Goal: Book appointment/travel/reservation

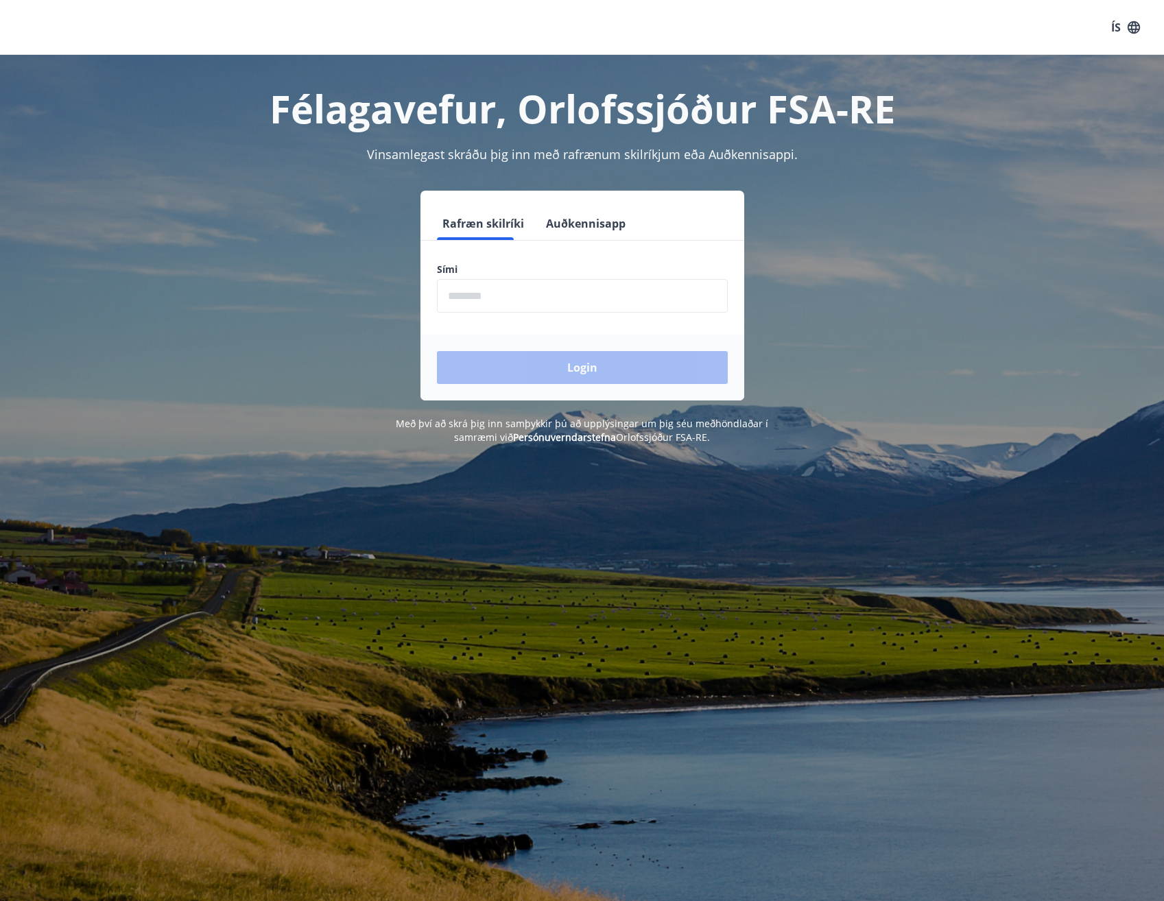
click at [486, 285] on input "phone" at bounding box center [582, 296] width 291 height 34
type input "********"
click at [491, 357] on button "Login" at bounding box center [582, 367] width 291 height 33
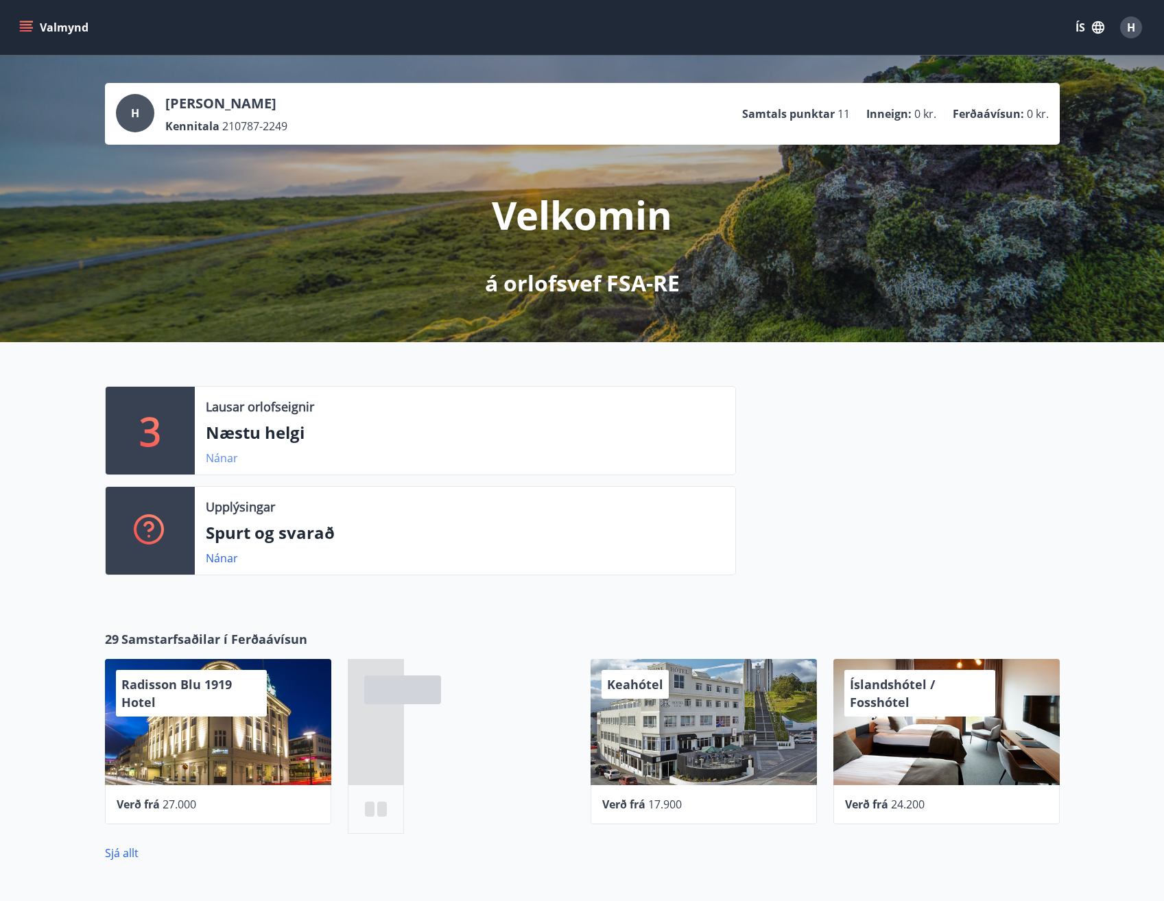
click at [233, 459] on link "Nánar" at bounding box center [222, 458] width 32 height 15
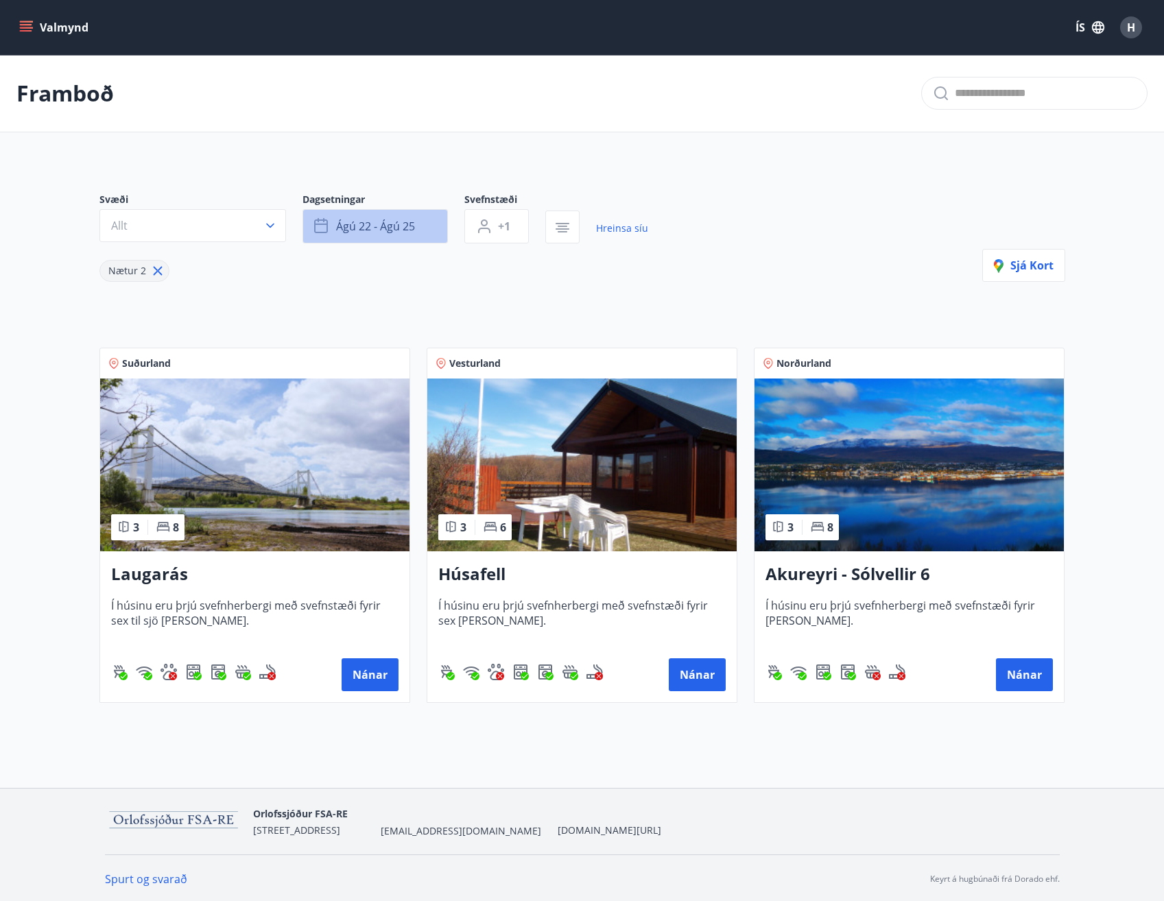
click at [312, 228] on button "ágú 22 - ágú 25" at bounding box center [375, 226] width 145 height 34
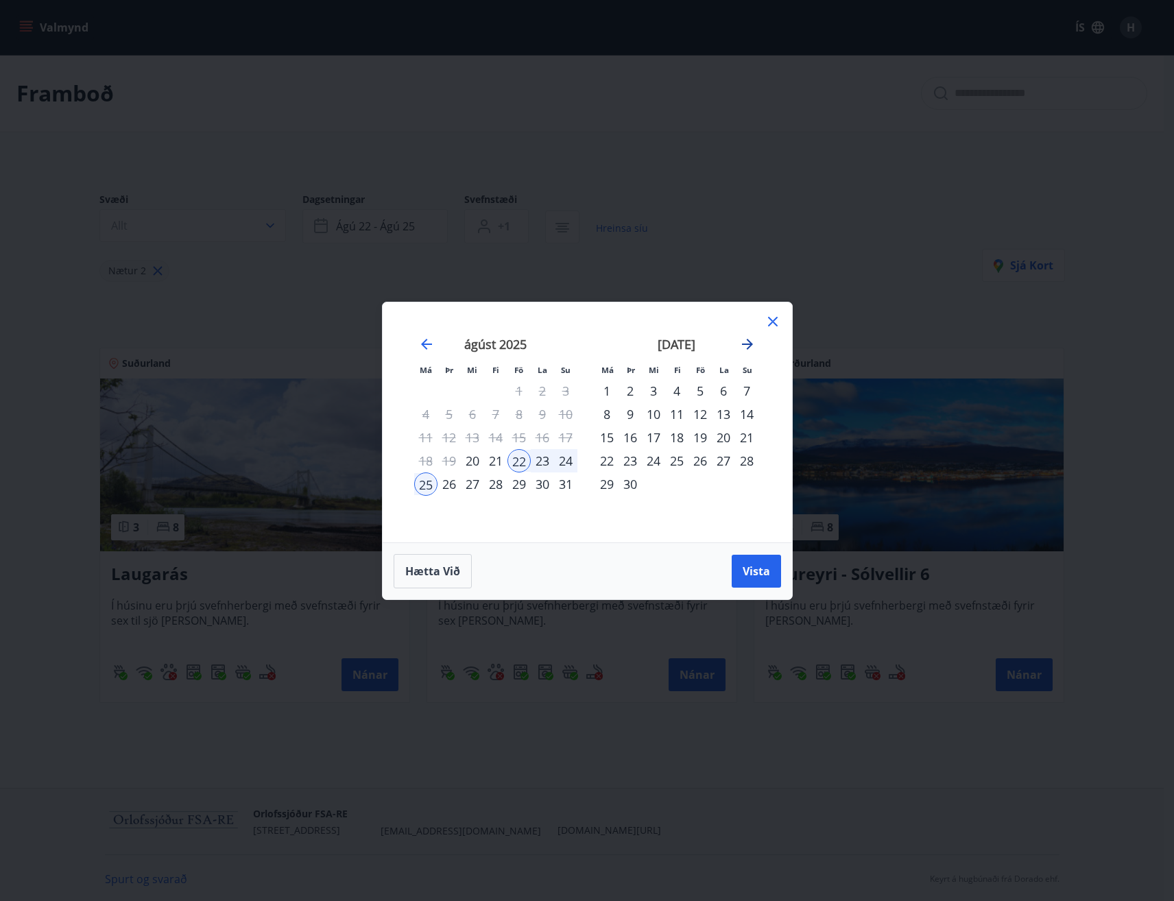
click at [746, 344] on icon "Move forward to switch to the next month." at bounding box center [747, 344] width 11 height 11
click at [700, 387] on div "3" at bounding box center [700, 390] width 23 height 23
click at [724, 381] on div "4" at bounding box center [723, 390] width 23 height 23
click at [738, 386] on div "5" at bounding box center [746, 390] width 23 height 23
click at [696, 394] on div "3" at bounding box center [700, 390] width 23 height 23
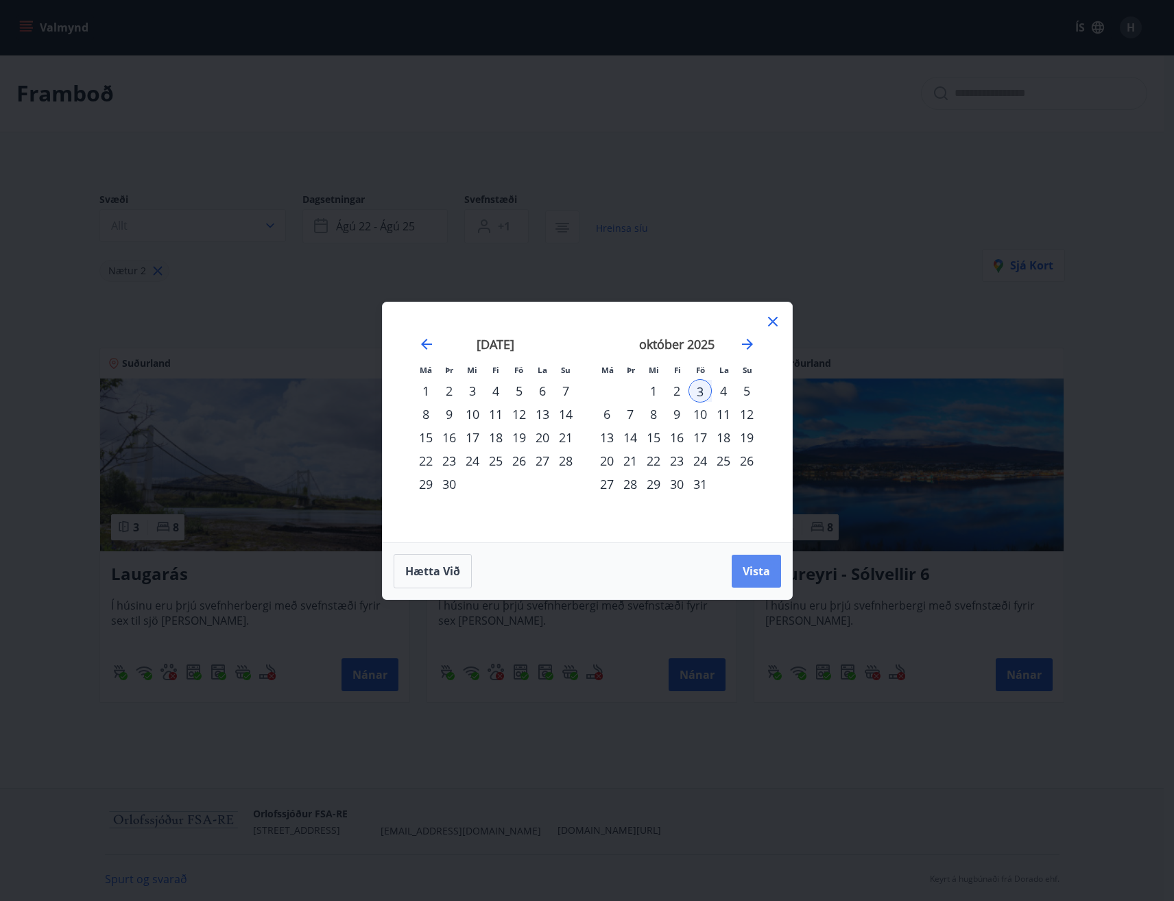
click at [757, 571] on span "Vista" at bounding box center [756, 571] width 27 height 15
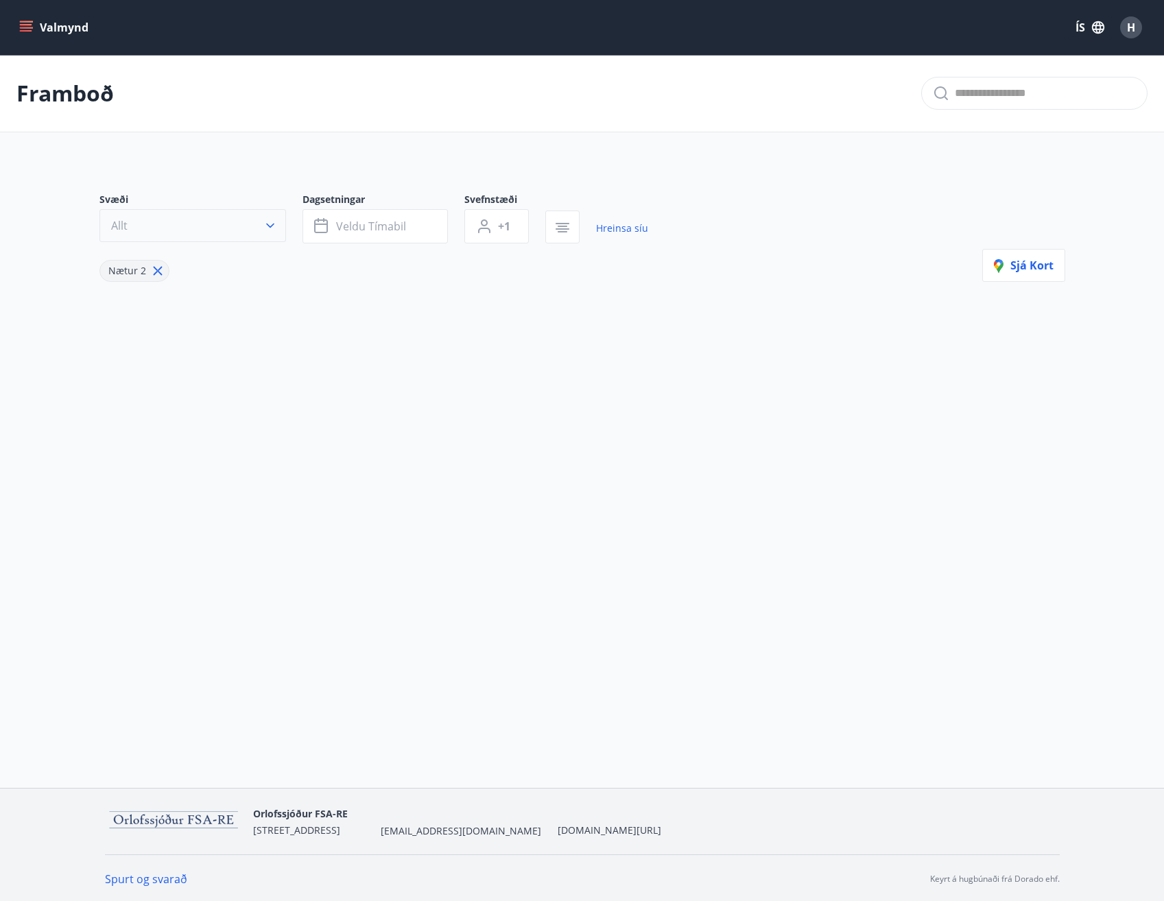
click at [181, 217] on button "Allt" at bounding box center [192, 225] width 187 height 33
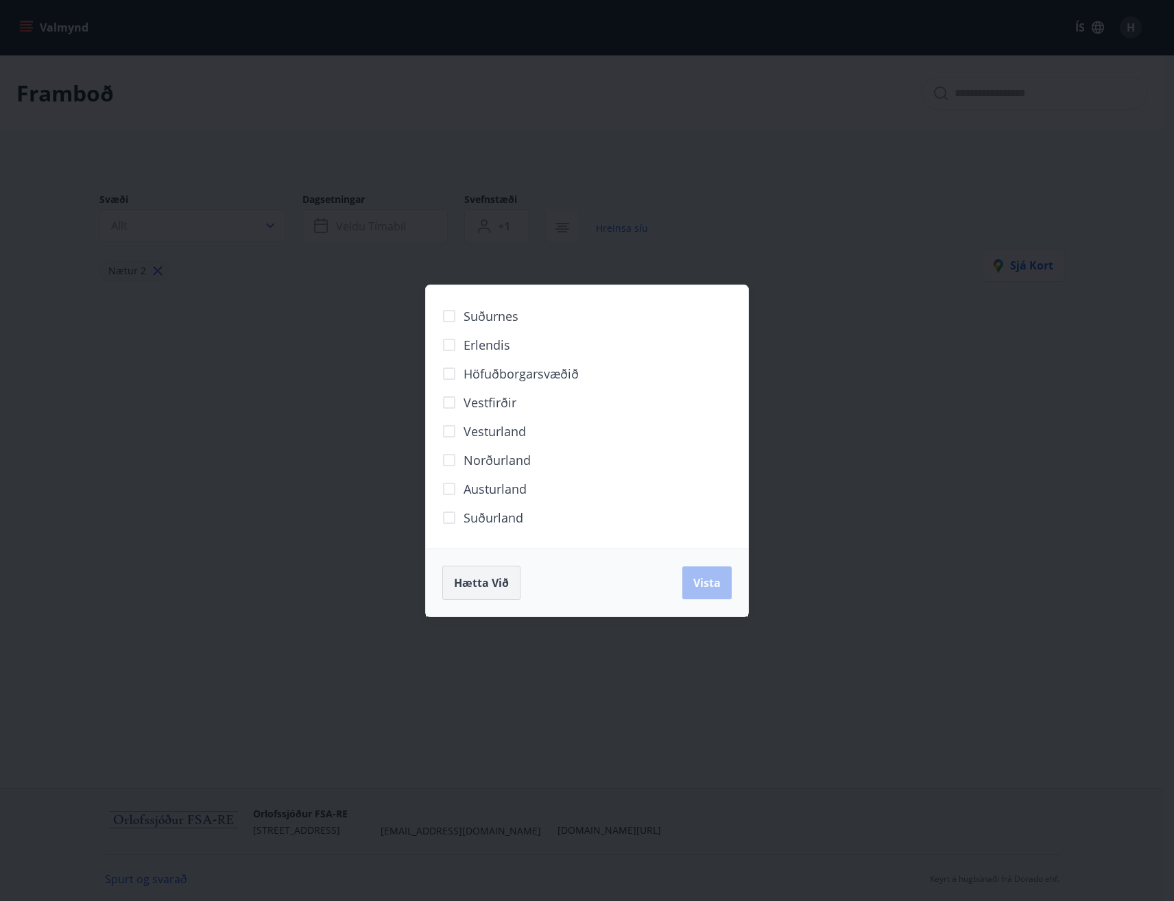
click at [499, 581] on span "Hætta við" at bounding box center [481, 583] width 55 height 15
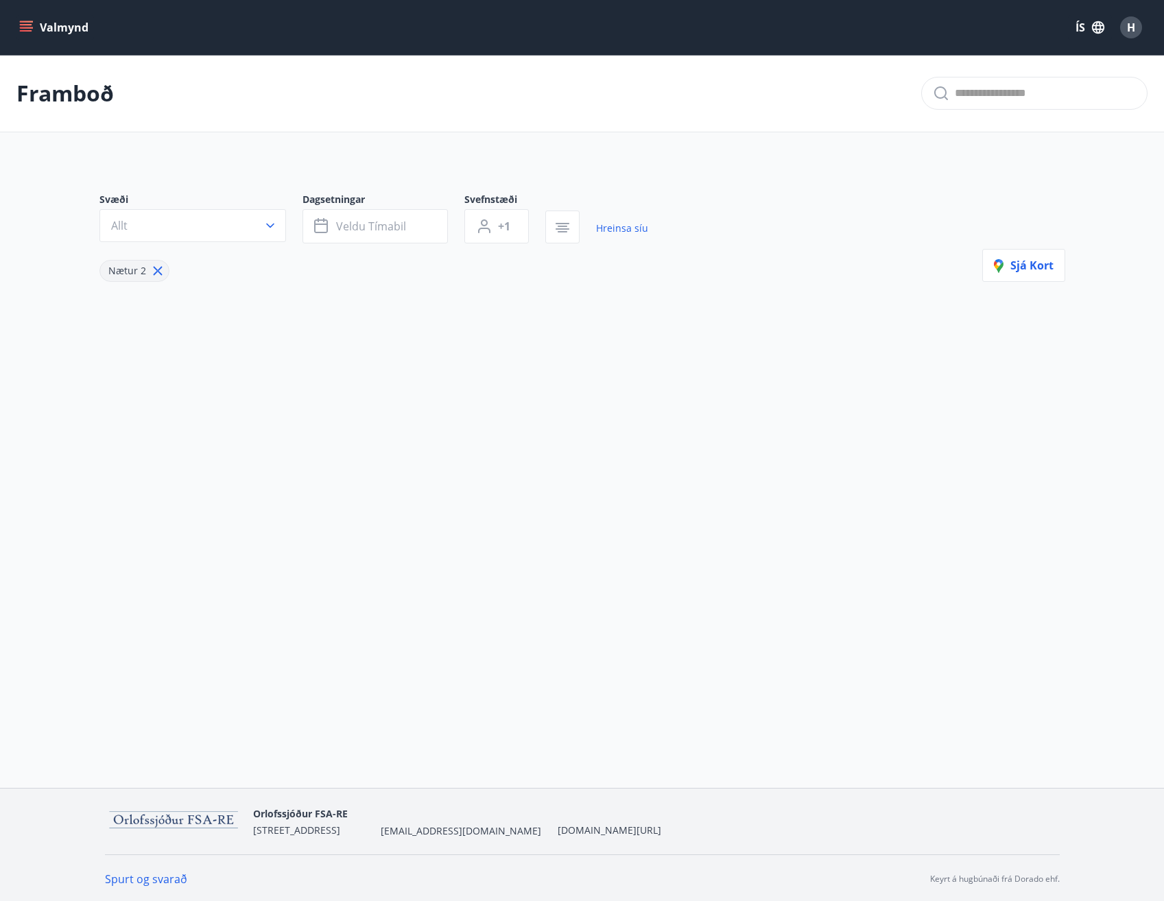
click at [36, 101] on p "Framboð" at bounding box center [64, 93] width 97 height 30
click at [18, 34] on button "Valmynd" at bounding box center [55, 27] width 78 height 25
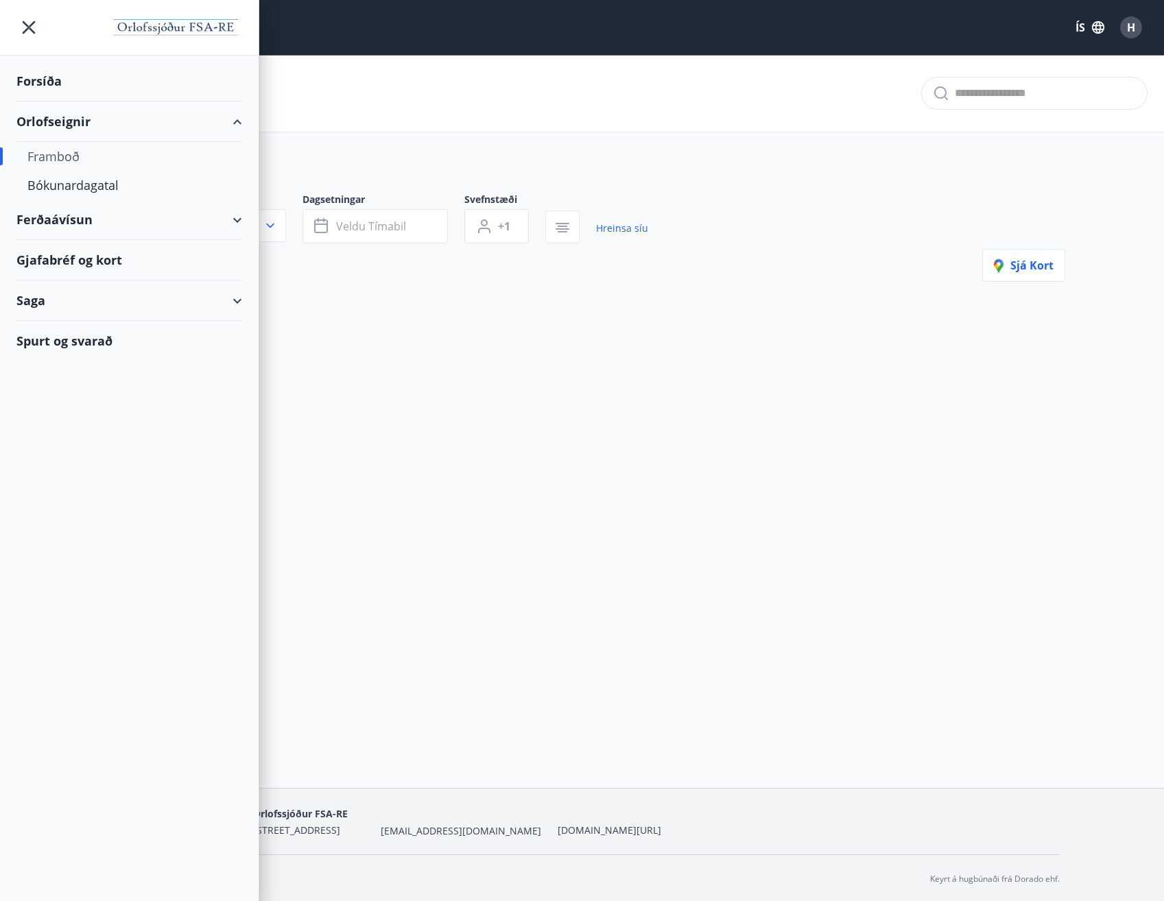
click at [30, 84] on div "Forsíða" at bounding box center [129, 81] width 226 height 40
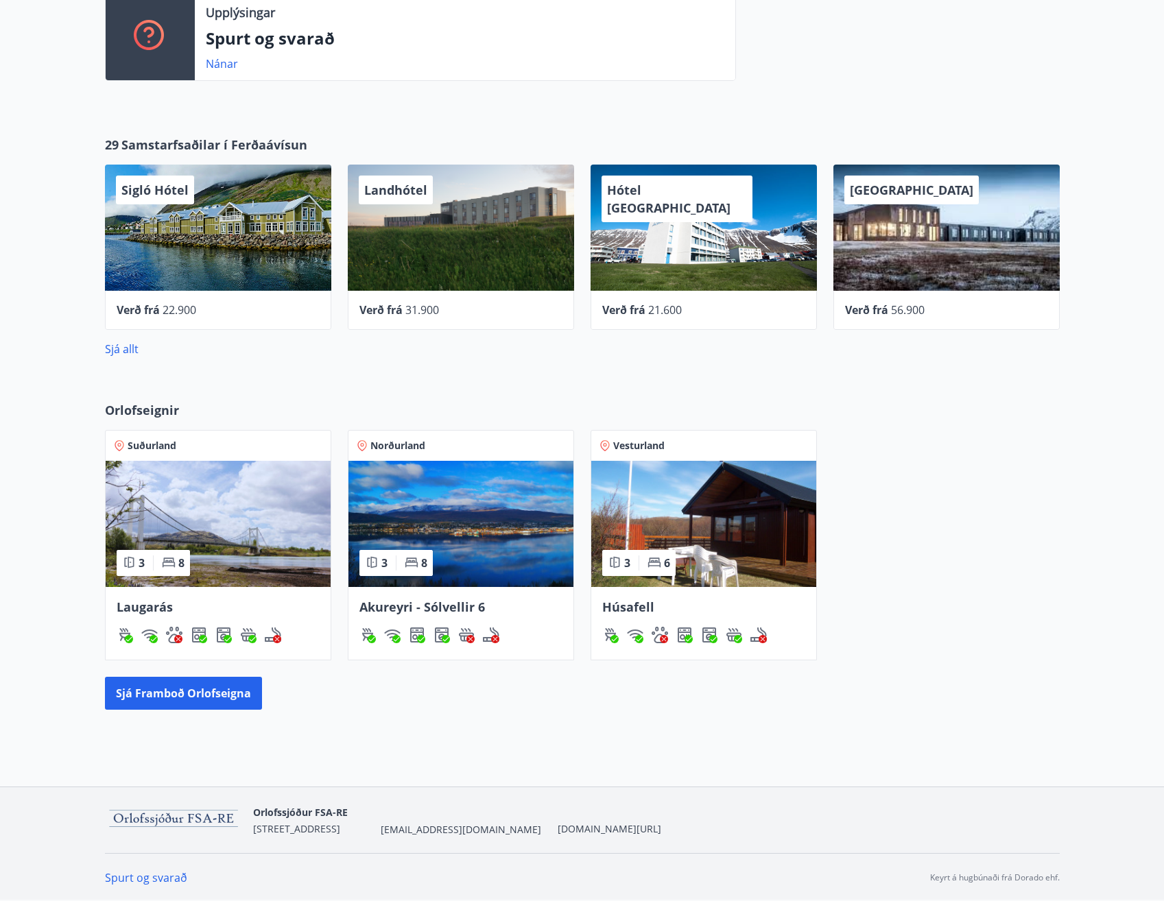
scroll to position [495, 0]
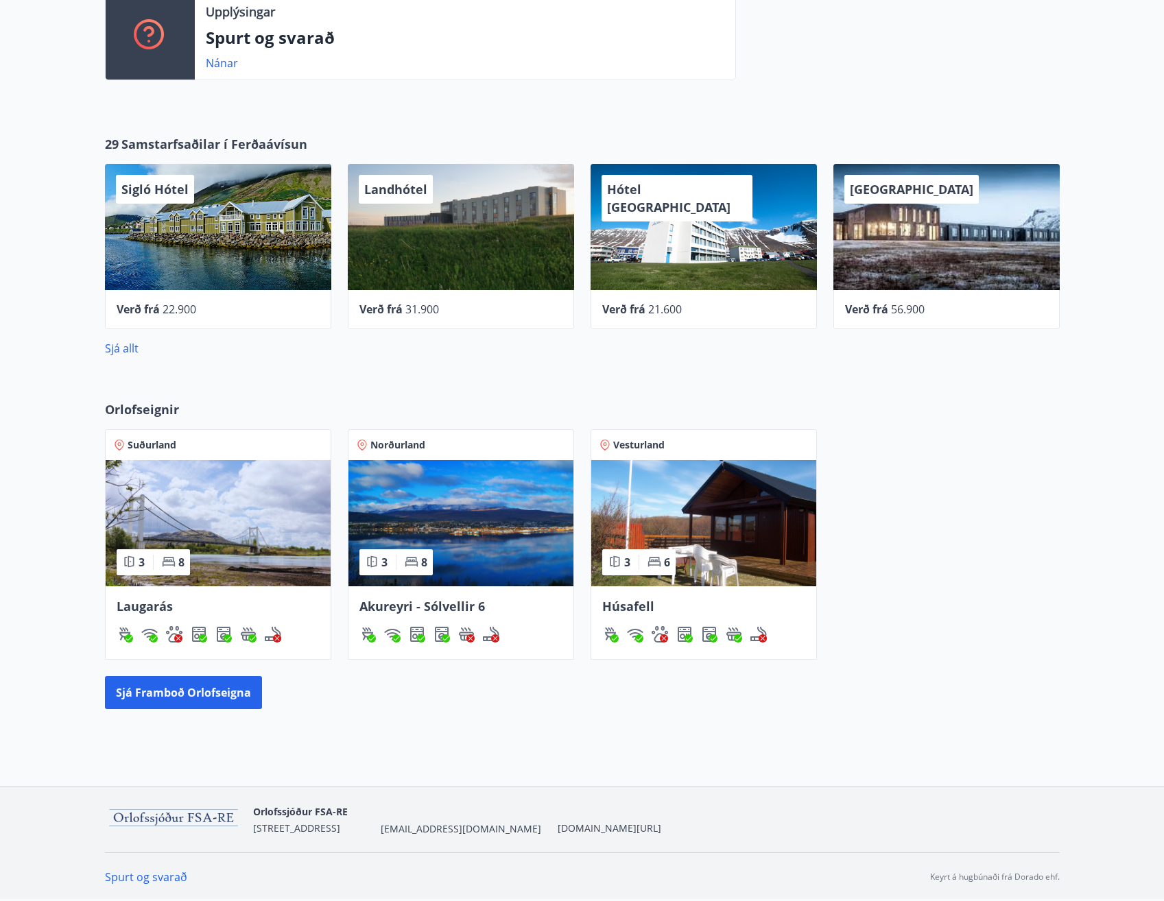
click at [443, 518] on img at bounding box center [460, 523] width 225 height 126
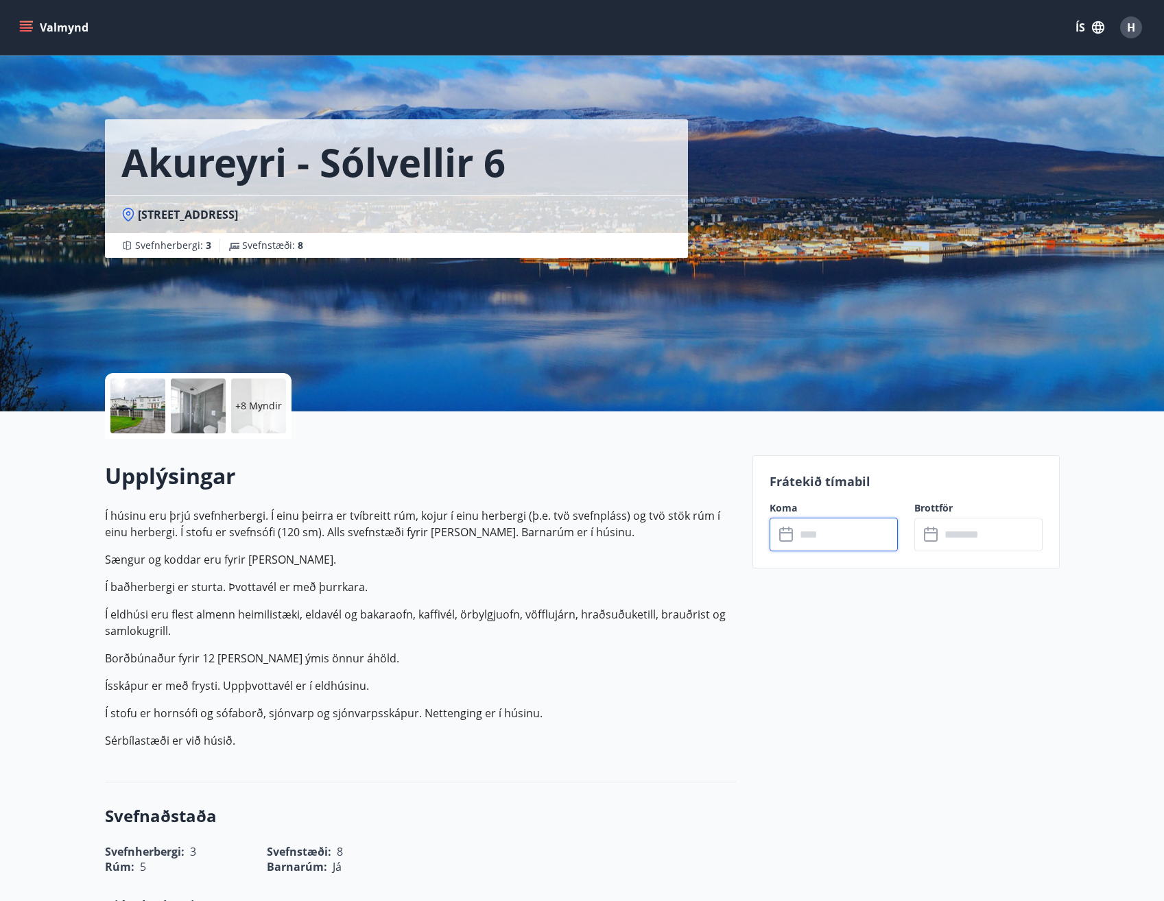
click at [816, 536] on input "text" at bounding box center [847, 535] width 102 height 34
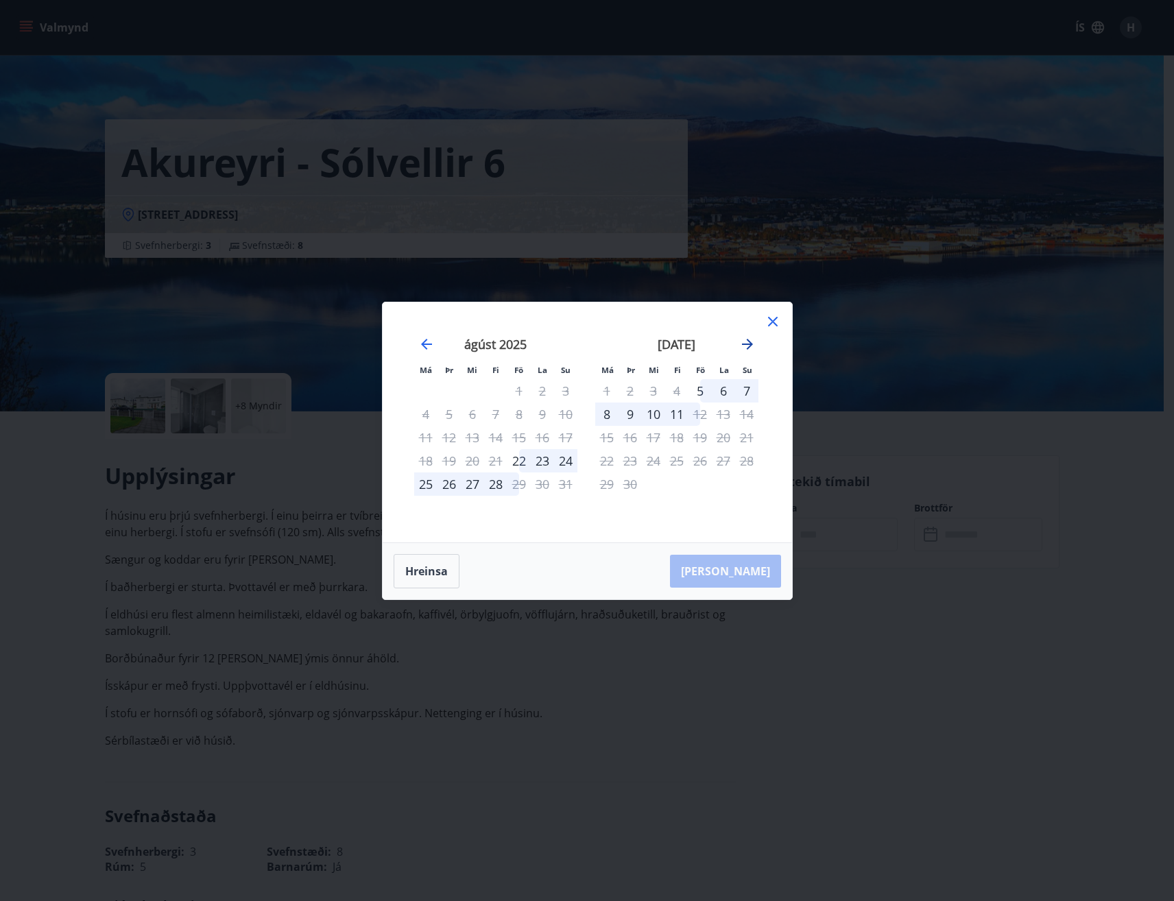
click at [744, 350] on icon "Move forward to switch to the next month." at bounding box center [747, 344] width 16 height 16
click at [742, 351] on icon "Move forward to switch to the next month." at bounding box center [747, 344] width 16 height 16
click at [422, 345] on icon "Move backward to switch to the previous month." at bounding box center [426, 344] width 11 height 11
click at [708, 392] on div "3" at bounding box center [700, 390] width 23 height 23
click at [698, 394] on div "3" at bounding box center [700, 390] width 23 height 23
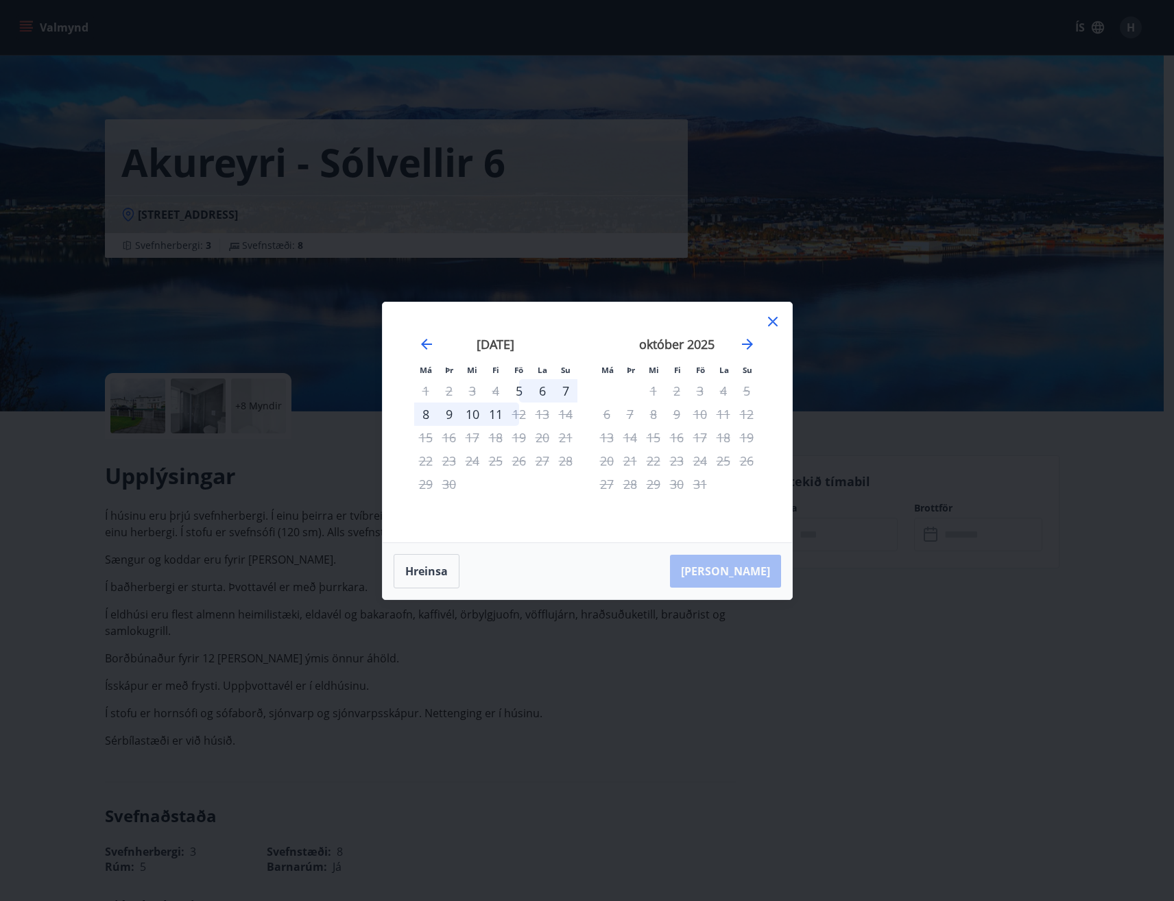
click at [770, 569] on div "[PERSON_NAME]" at bounding box center [588, 571] width 410 height 56
click at [766, 328] on icon at bounding box center [773, 321] width 16 height 16
